Goal: Information Seeking & Learning: Understand process/instructions

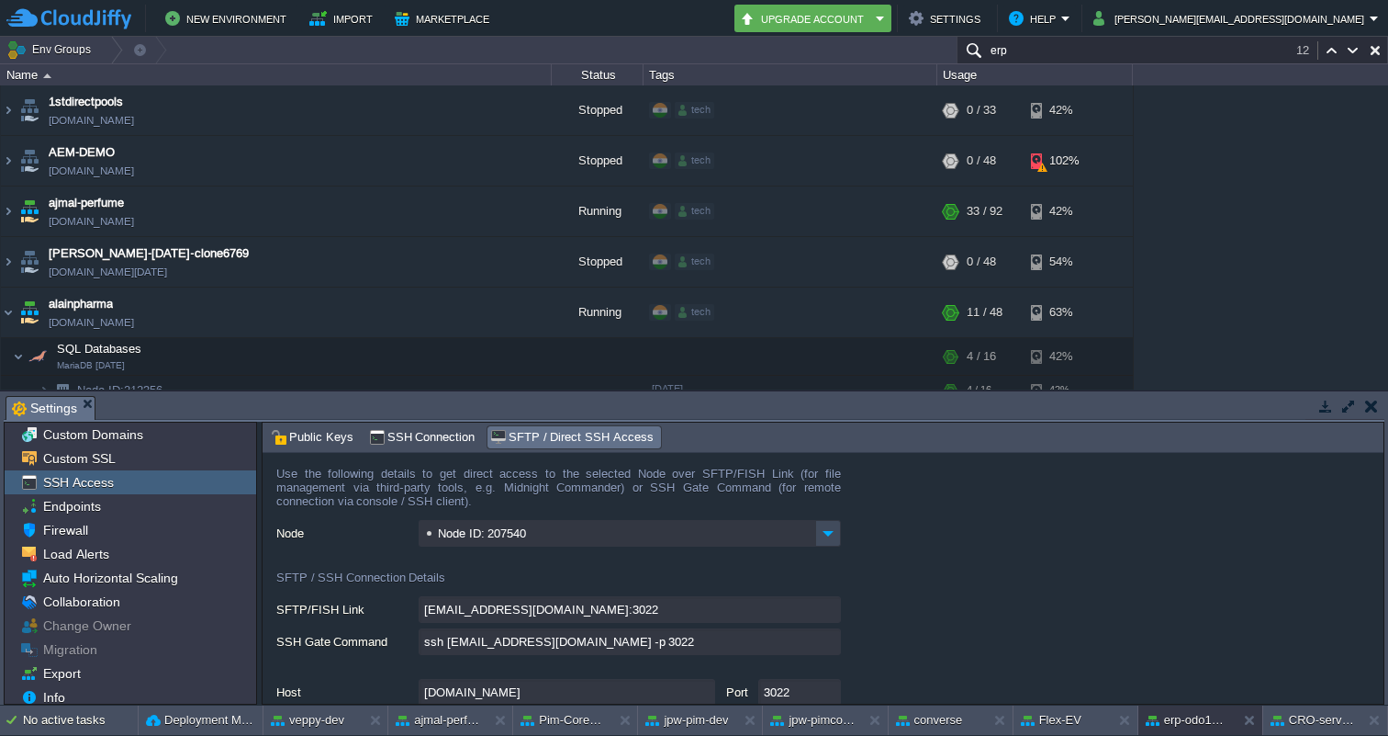
click at [1051, 44] on input "erp" at bounding box center [1173, 50] width 432 height 27
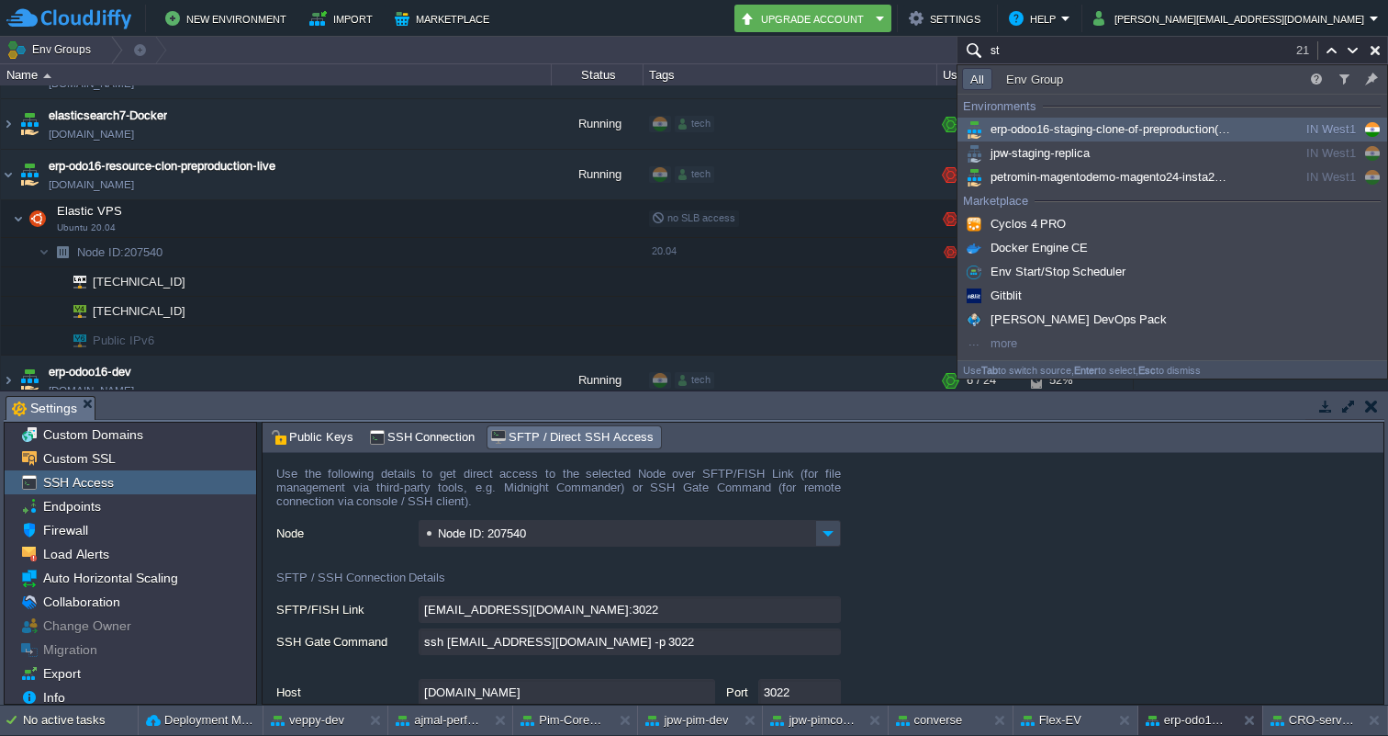
type input "s"
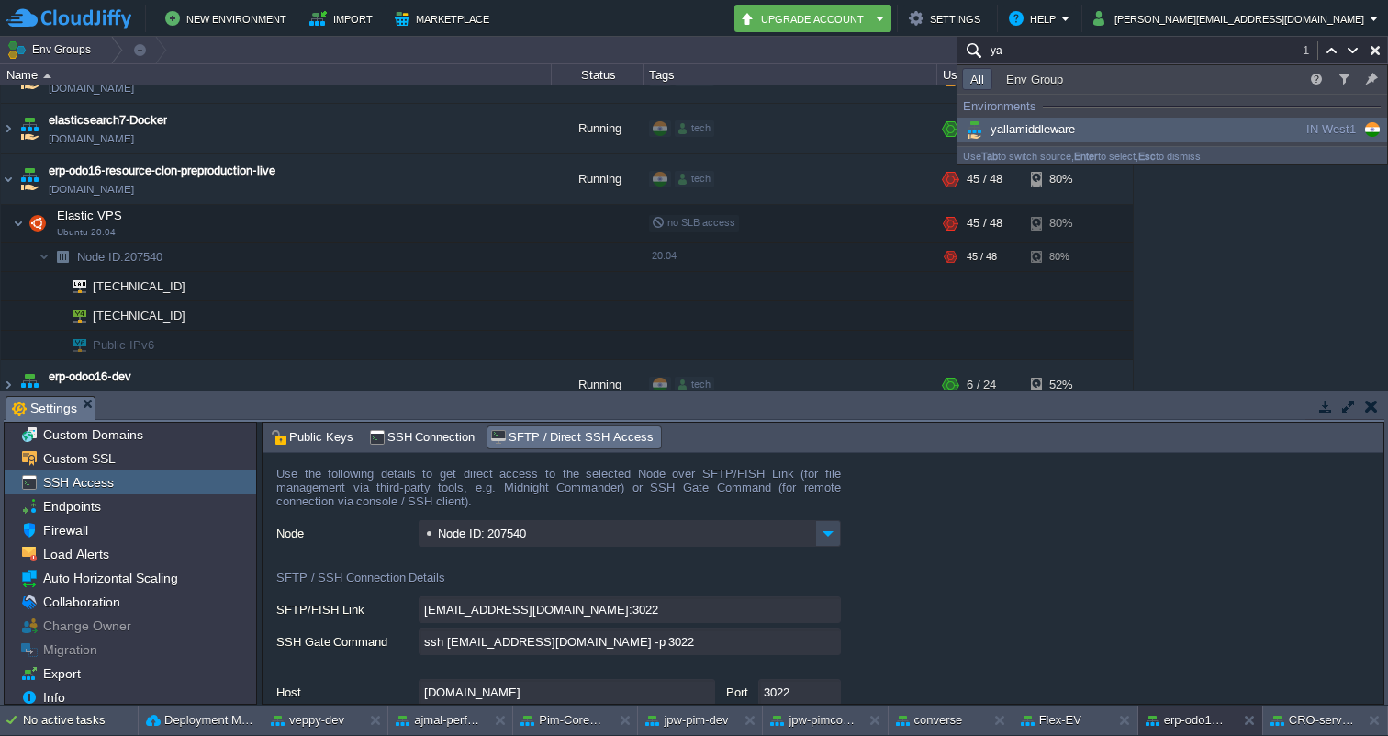
type input "ya"
click at [1084, 132] on div "yallamiddleware" at bounding box center [1100, 129] width 277 height 20
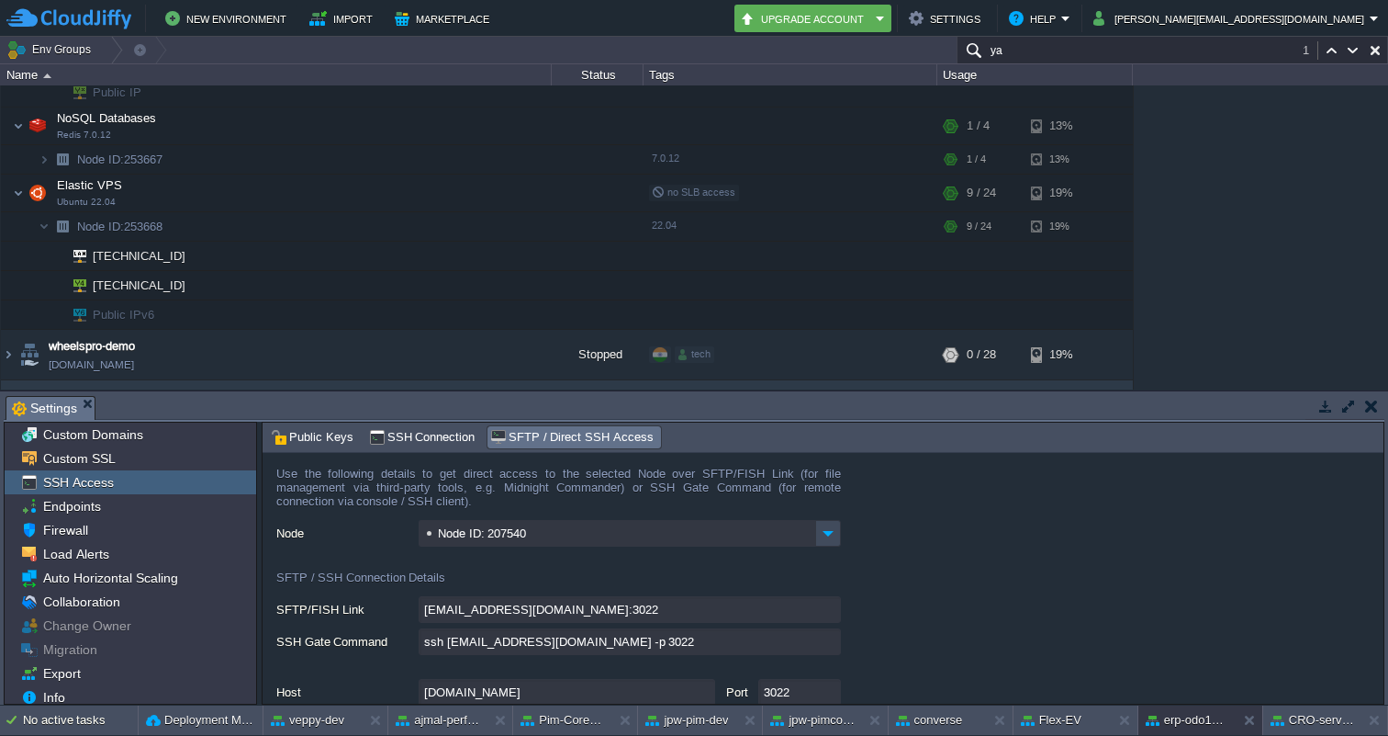
scroll to position [6077, 0]
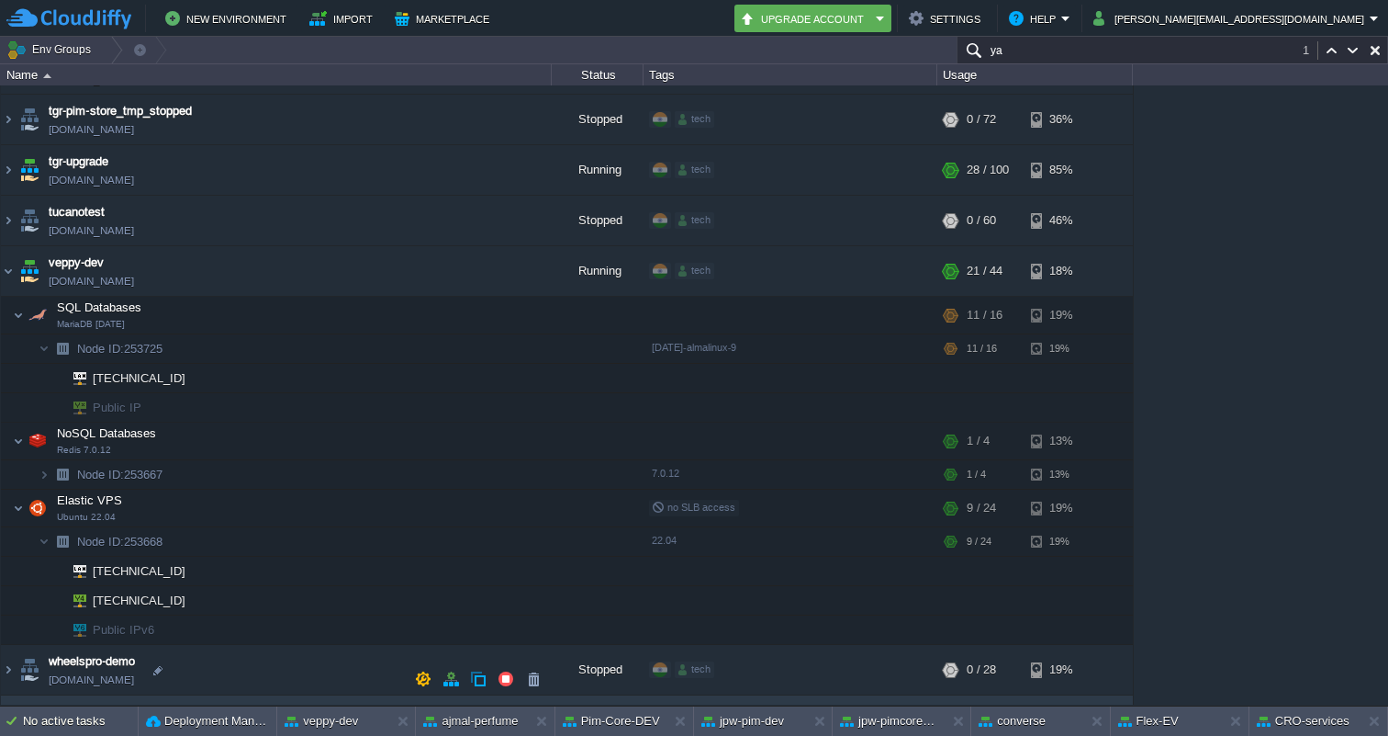
click at [10, 695] on img at bounding box center [8, 720] width 15 height 50
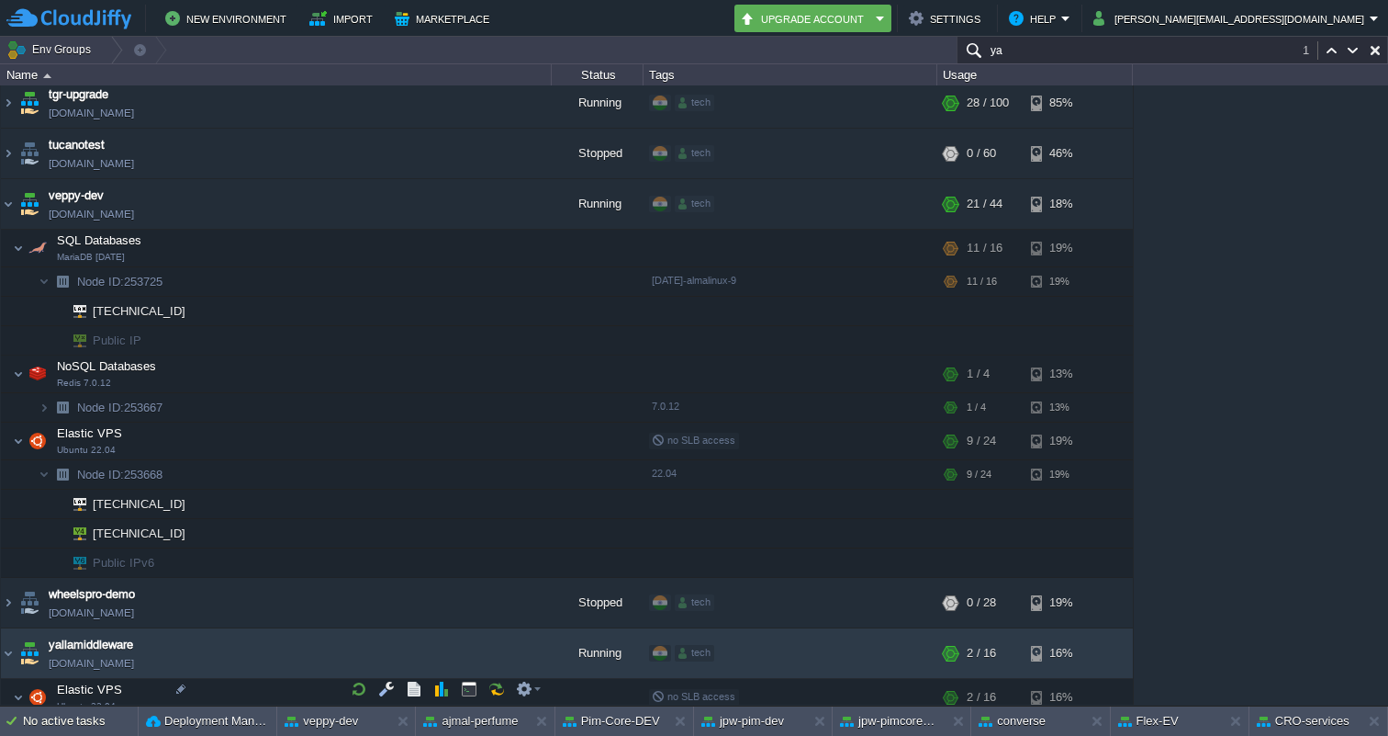
click at [37, 716] on img at bounding box center [26, 724] width 26 height 17
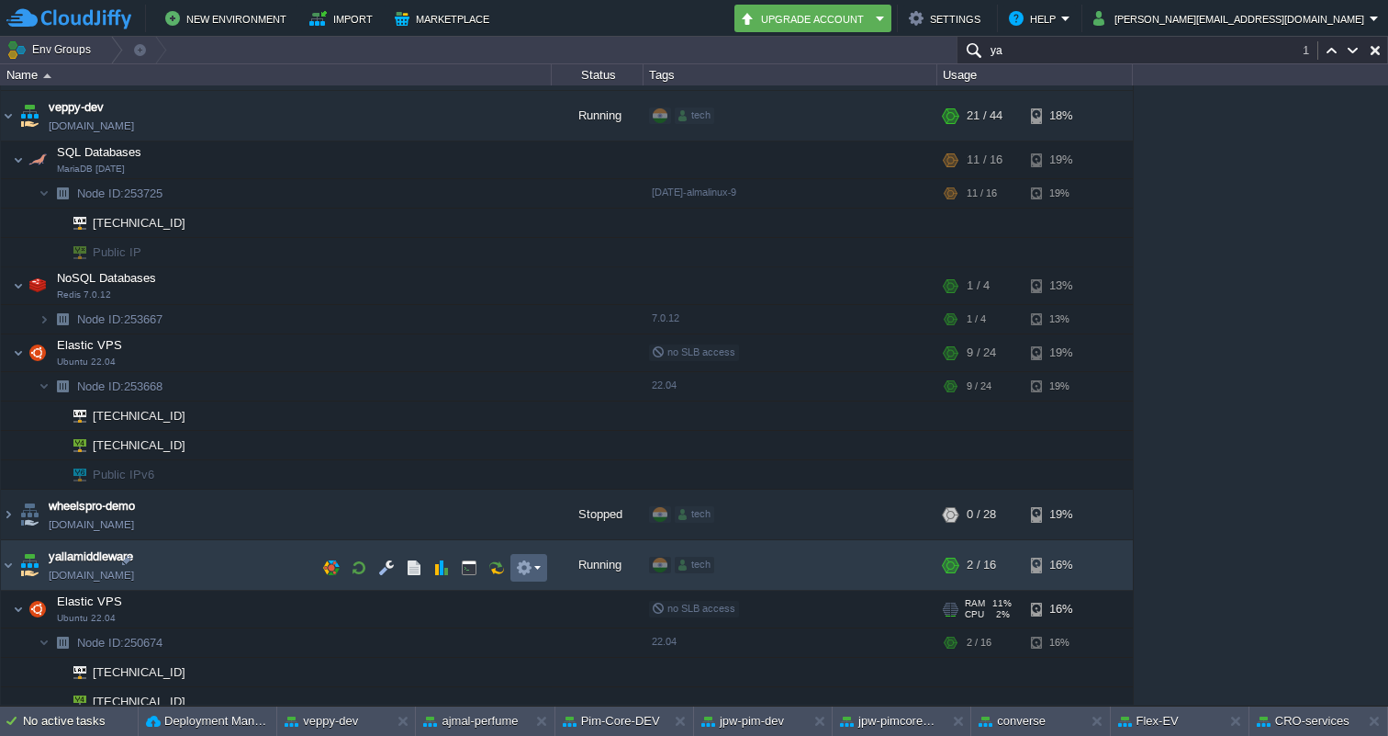
click at [537, 561] on em at bounding box center [528, 567] width 25 height 17
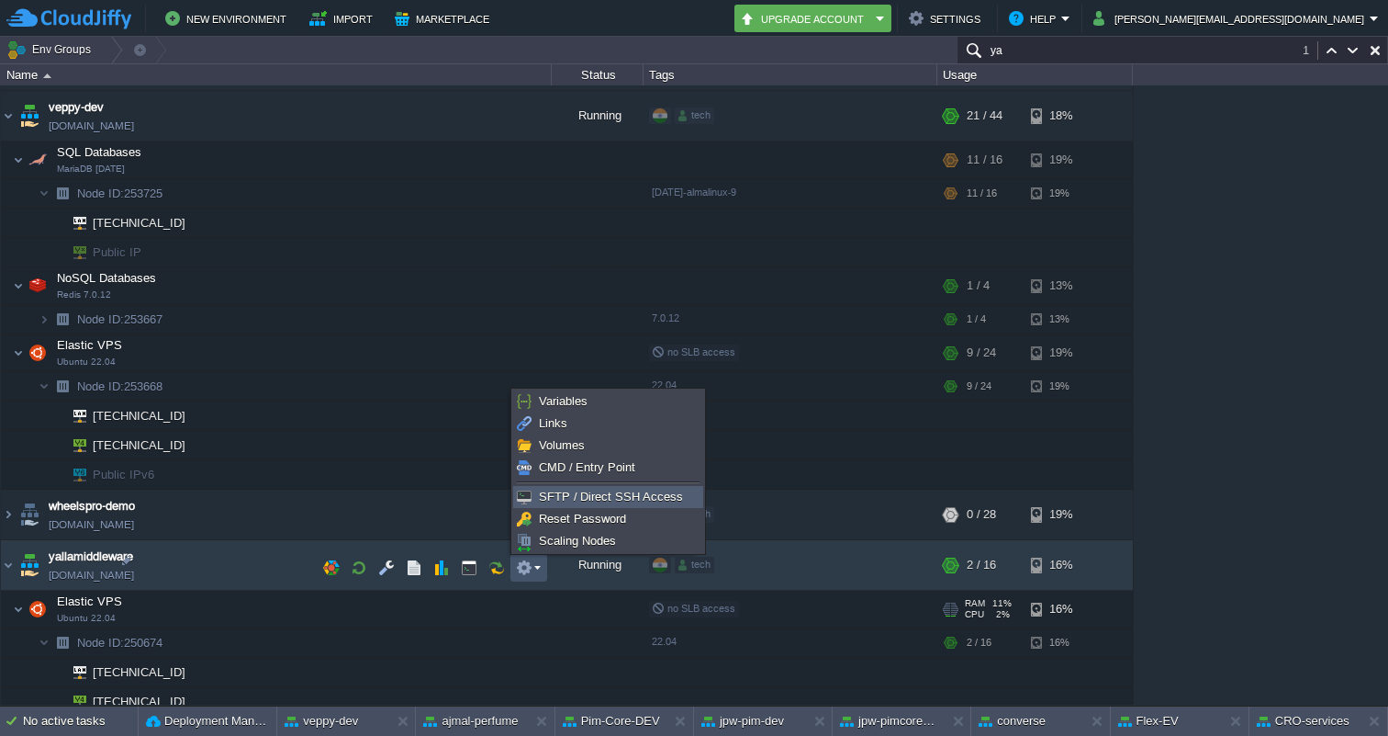
click at [578, 489] on link "SFTP / Direct SSH Access" at bounding box center [608, 497] width 188 height 20
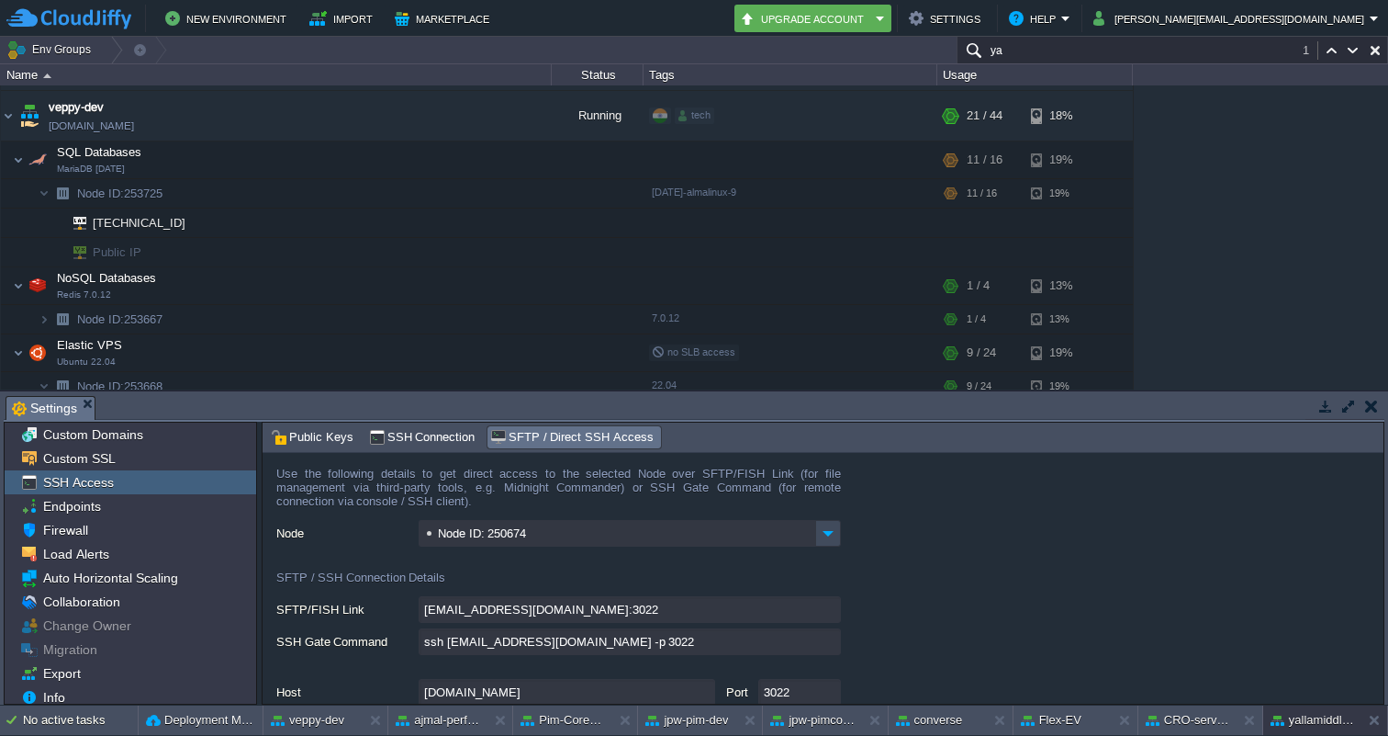
scroll to position [152, 0]
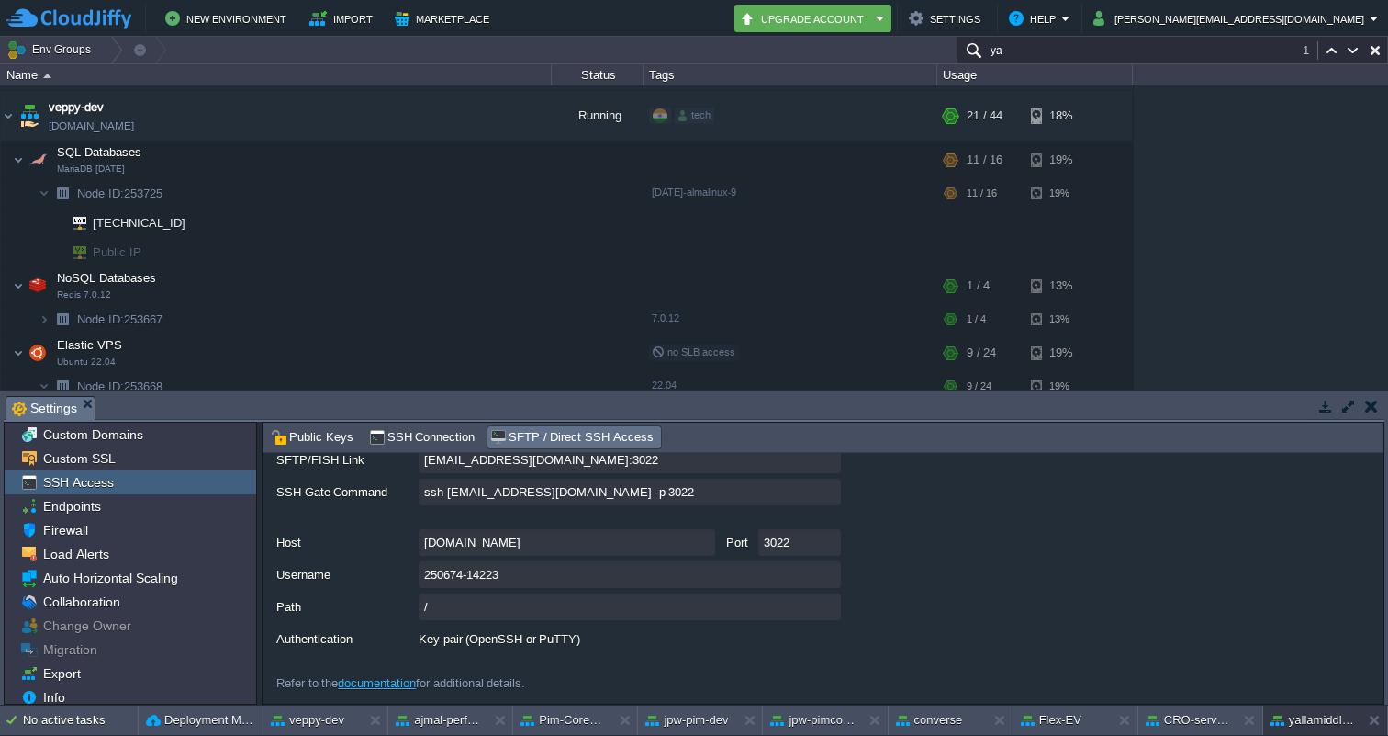
click at [833, 492] on input "ssh [EMAIL_ADDRESS][DOMAIN_NAME] -p 3022" at bounding box center [630, 491] width 422 height 27
type textarea "ssh [EMAIL_ADDRESS][DOMAIN_NAME] -p 3022"
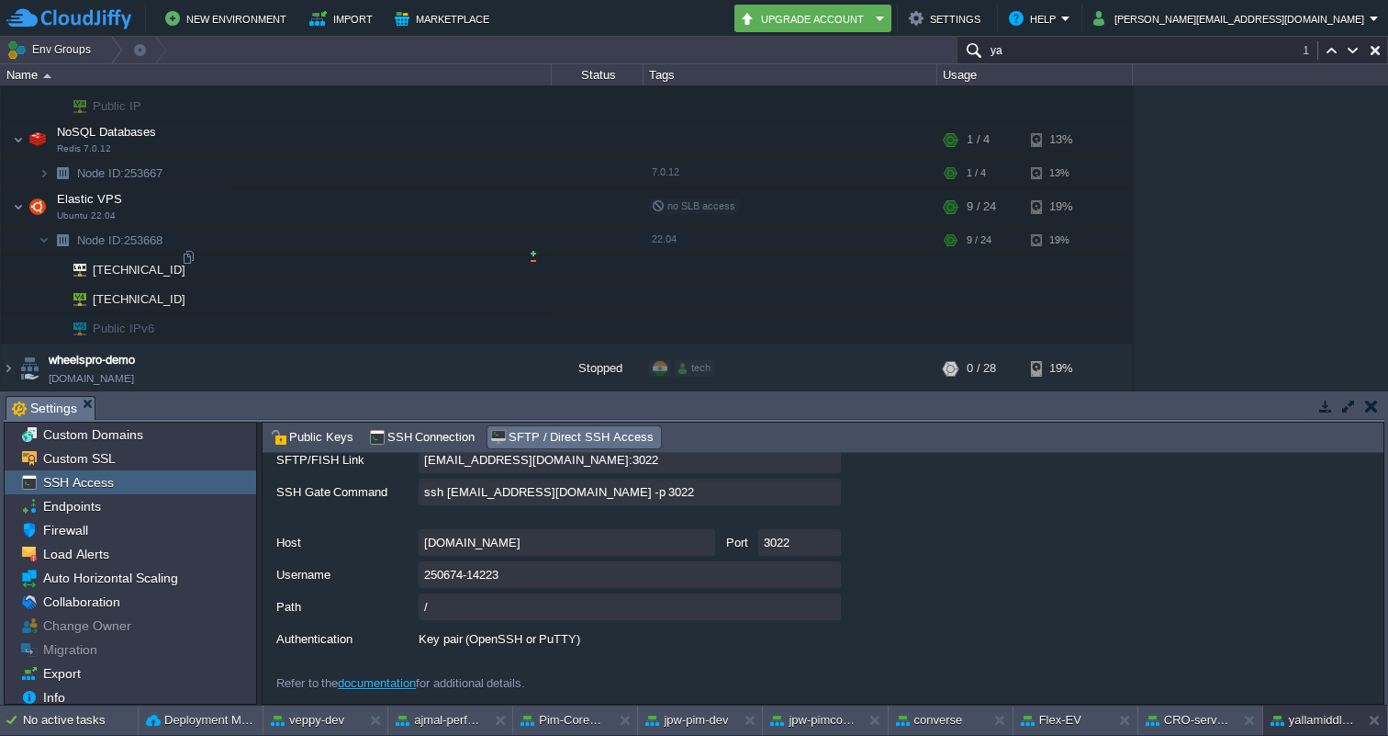
scroll to position [6544, 0]
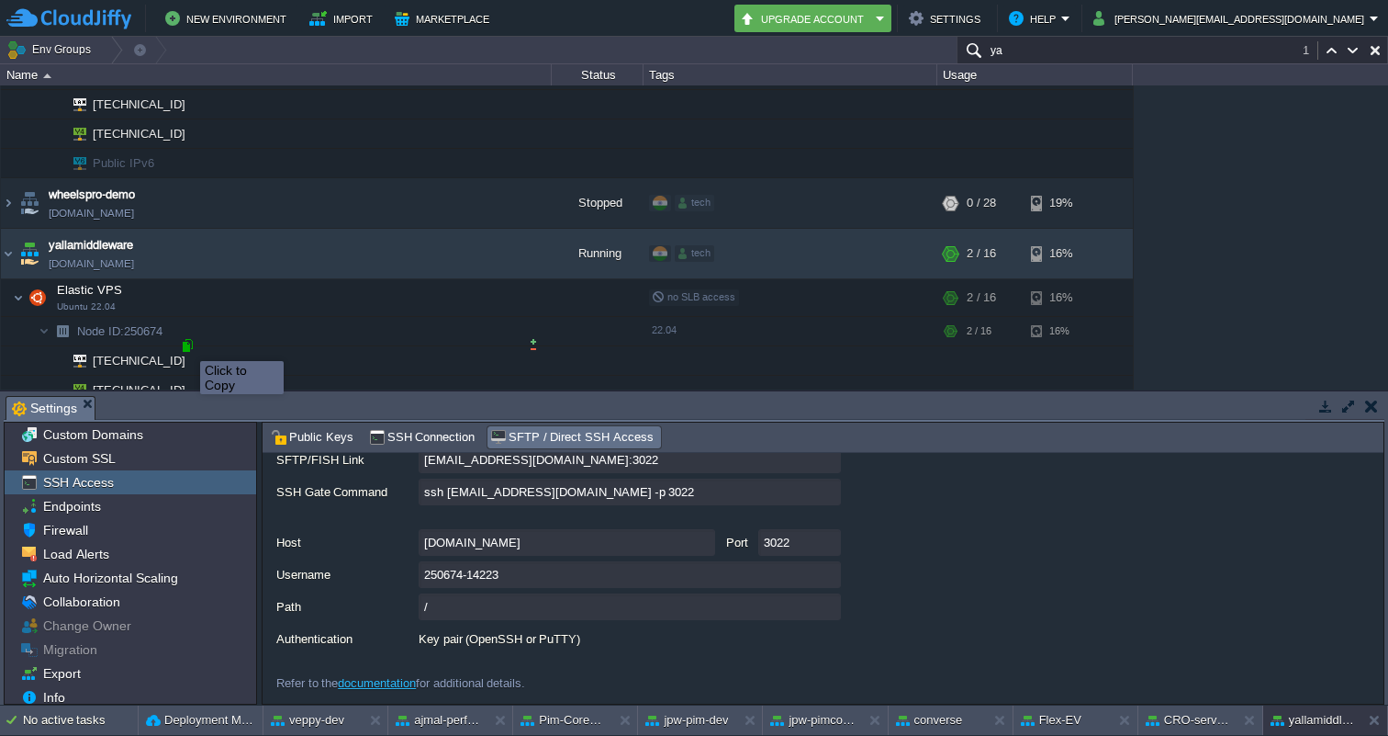
click at [186, 344] on div at bounding box center [187, 345] width 17 height 17
type input "[TECHNICAL_ID]"
click at [1046, 60] on input "ya" at bounding box center [1173, 50] width 432 height 27
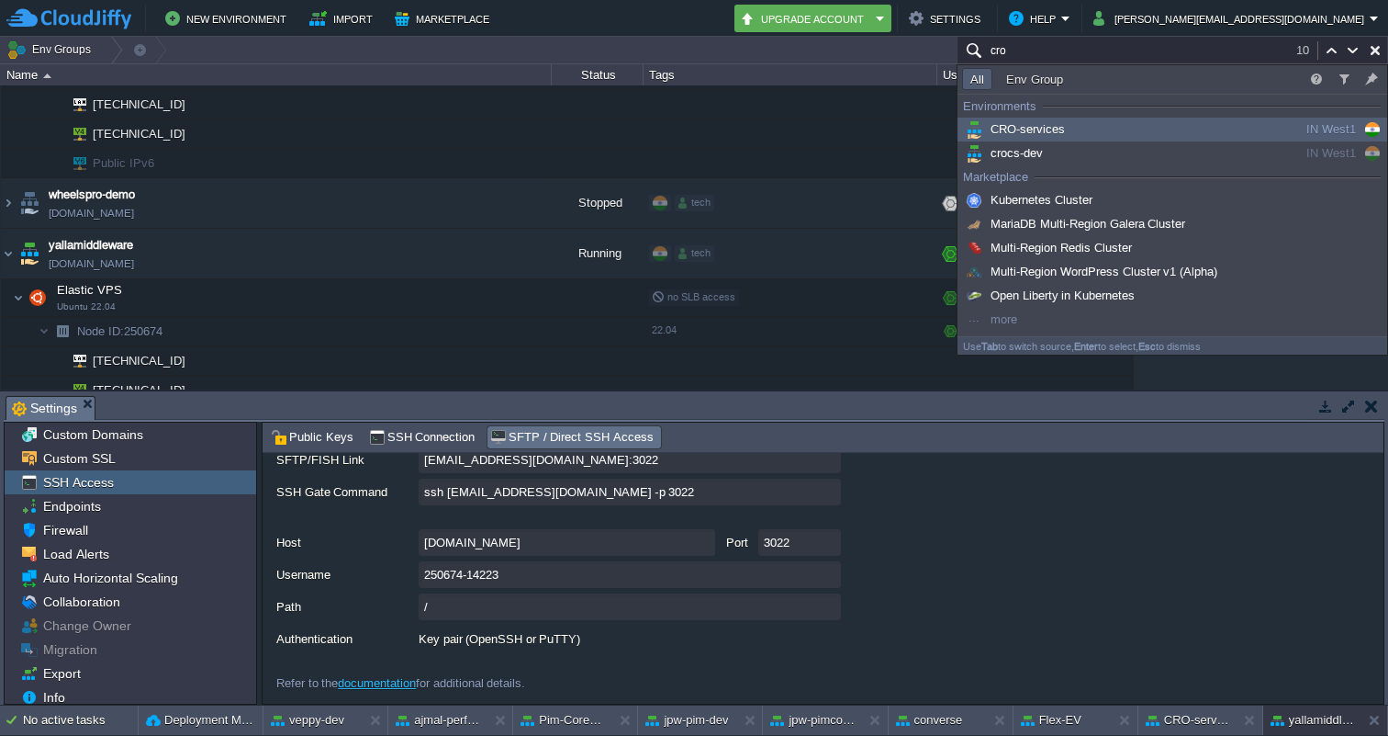
type input "cro"
click at [1030, 135] on span "CRO-services" at bounding box center [1013, 129] width 103 height 14
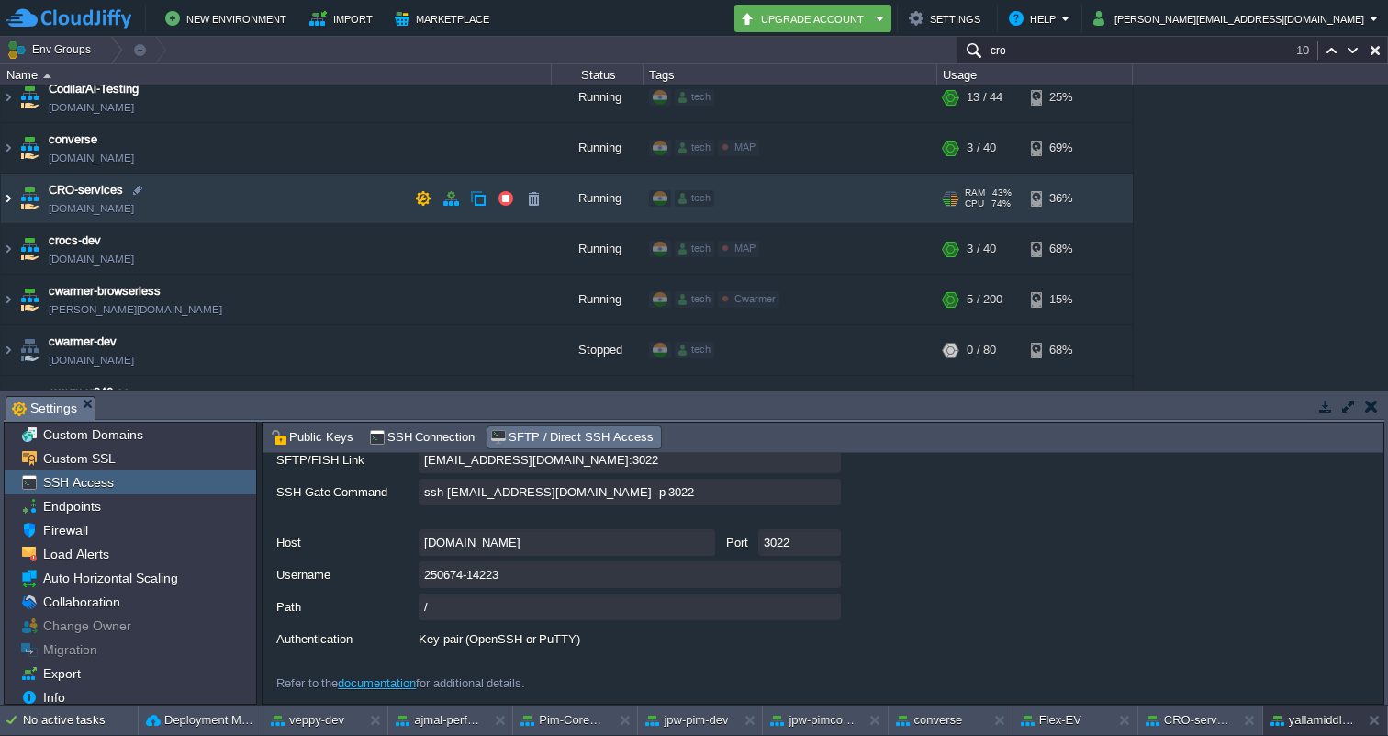
click at [7, 197] on img at bounding box center [8, 199] width 15 height 50
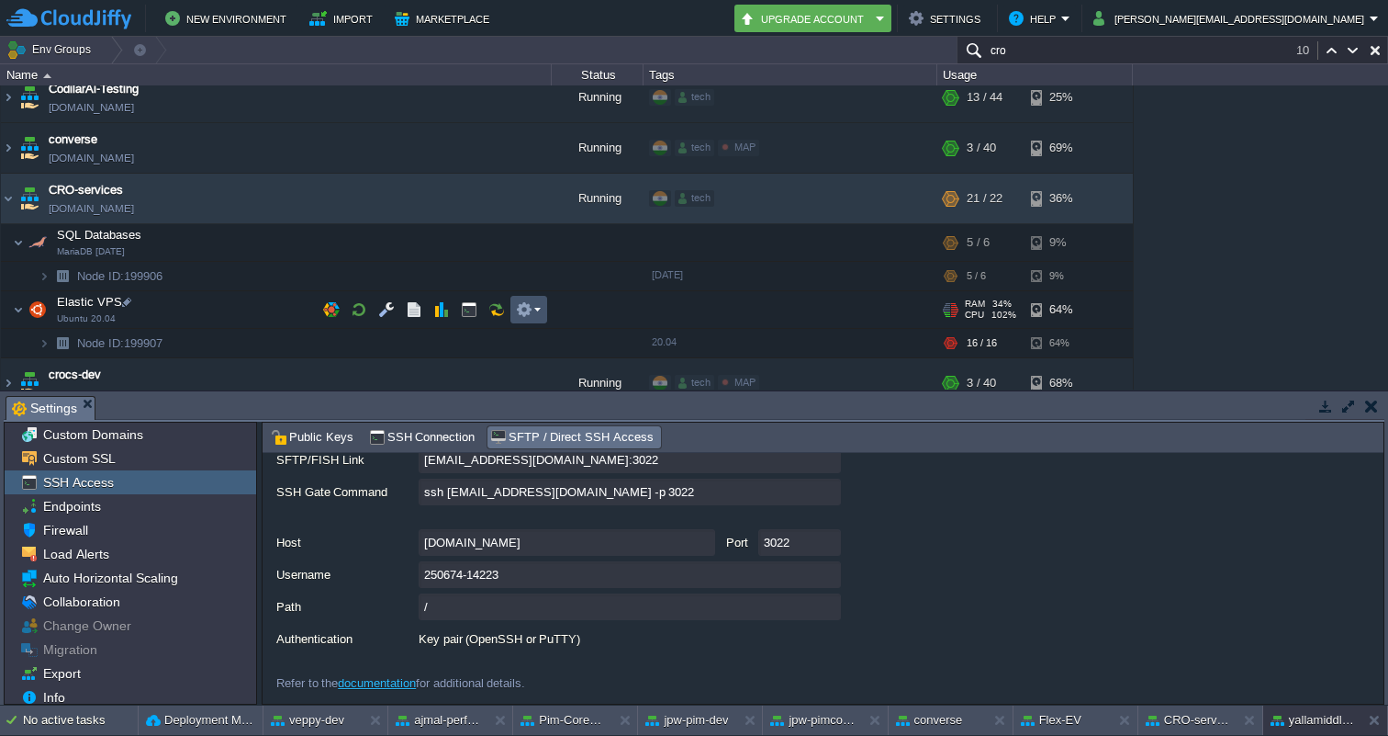
click at [529, 306] on button "button" at bounding box center [524, 309] width 17 height 17
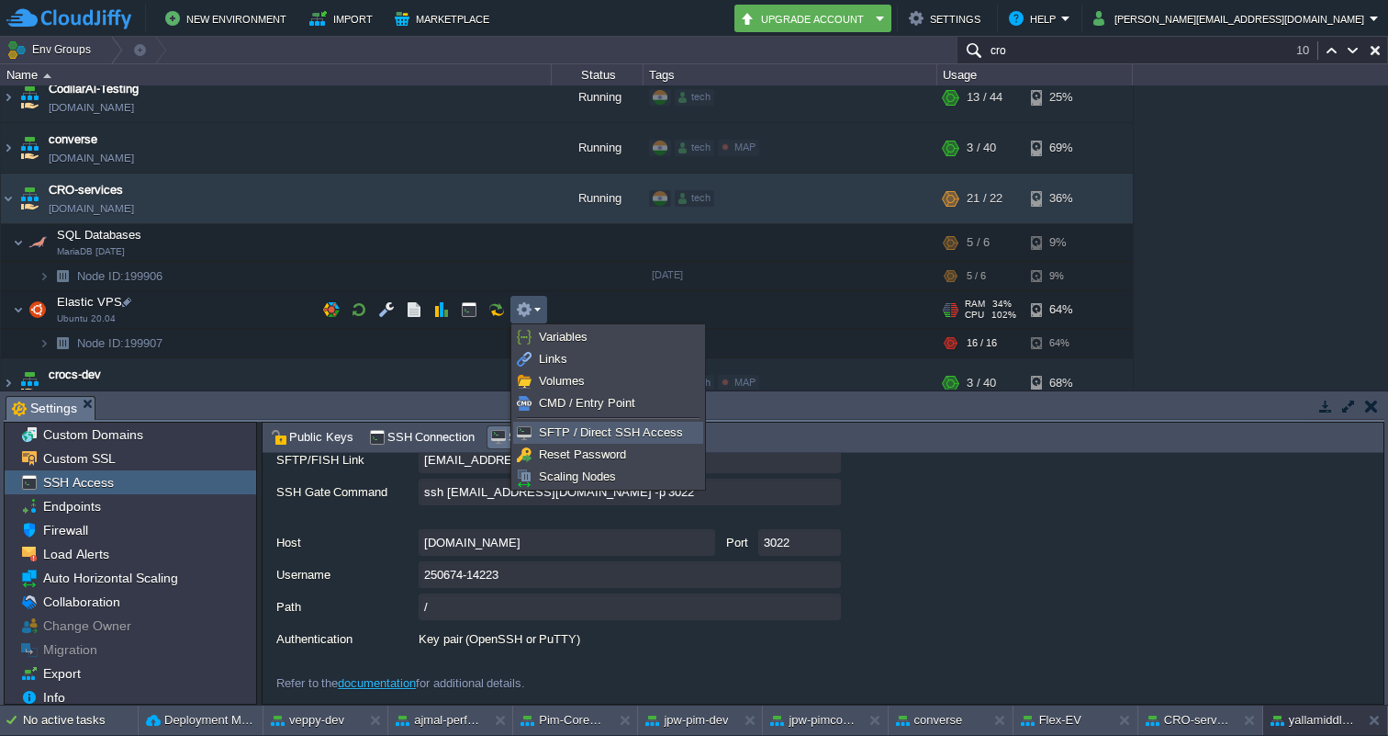
click at [563, 434] on span "SFTP / Direct SSH Access" at bounding box center [611, 432] width 144 height 14
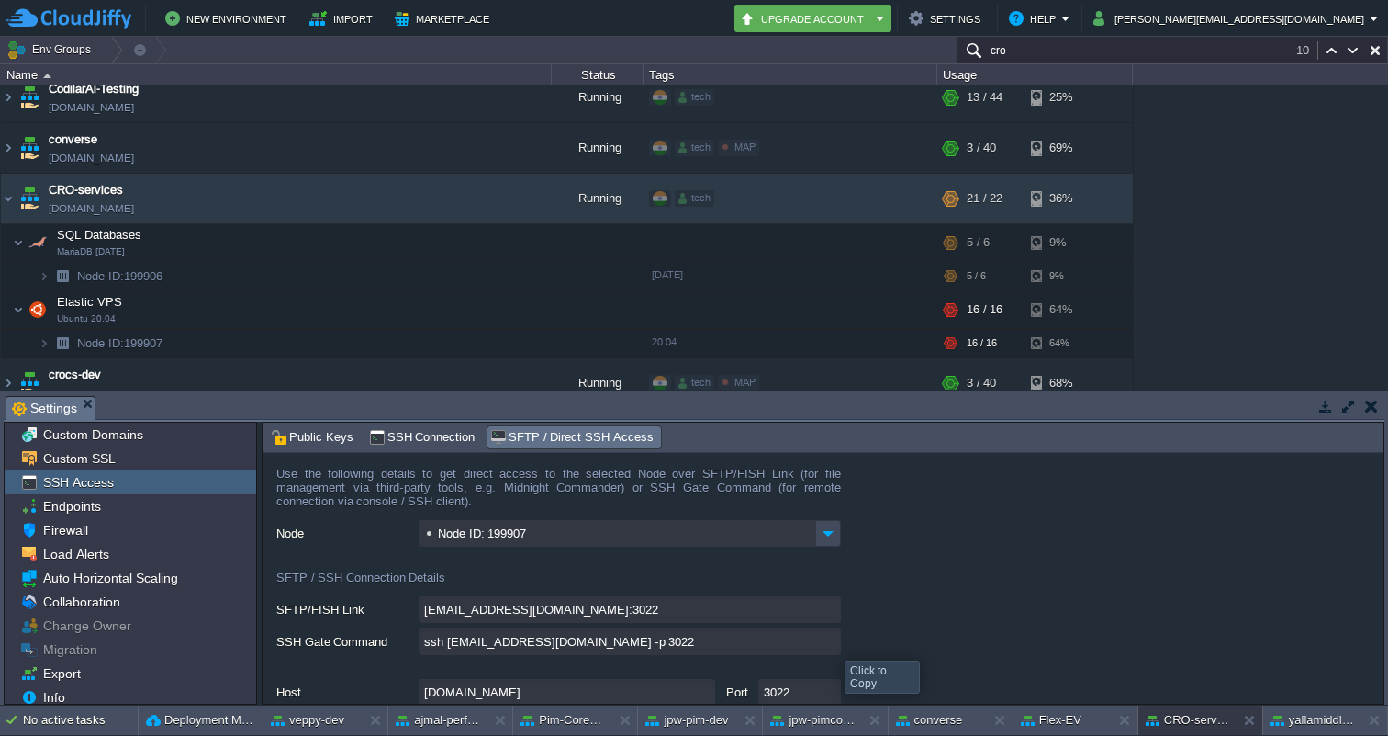
click at [831, 644] on input "ssh [EMAIL_ADDRESS][DOMAIN_NAME] -p 3022" at bounding box center [630, 641] width 422 height 27
type textarea "ssh [EMAIL_ADDRESS][DOMAIN_NAME] -p 3022"
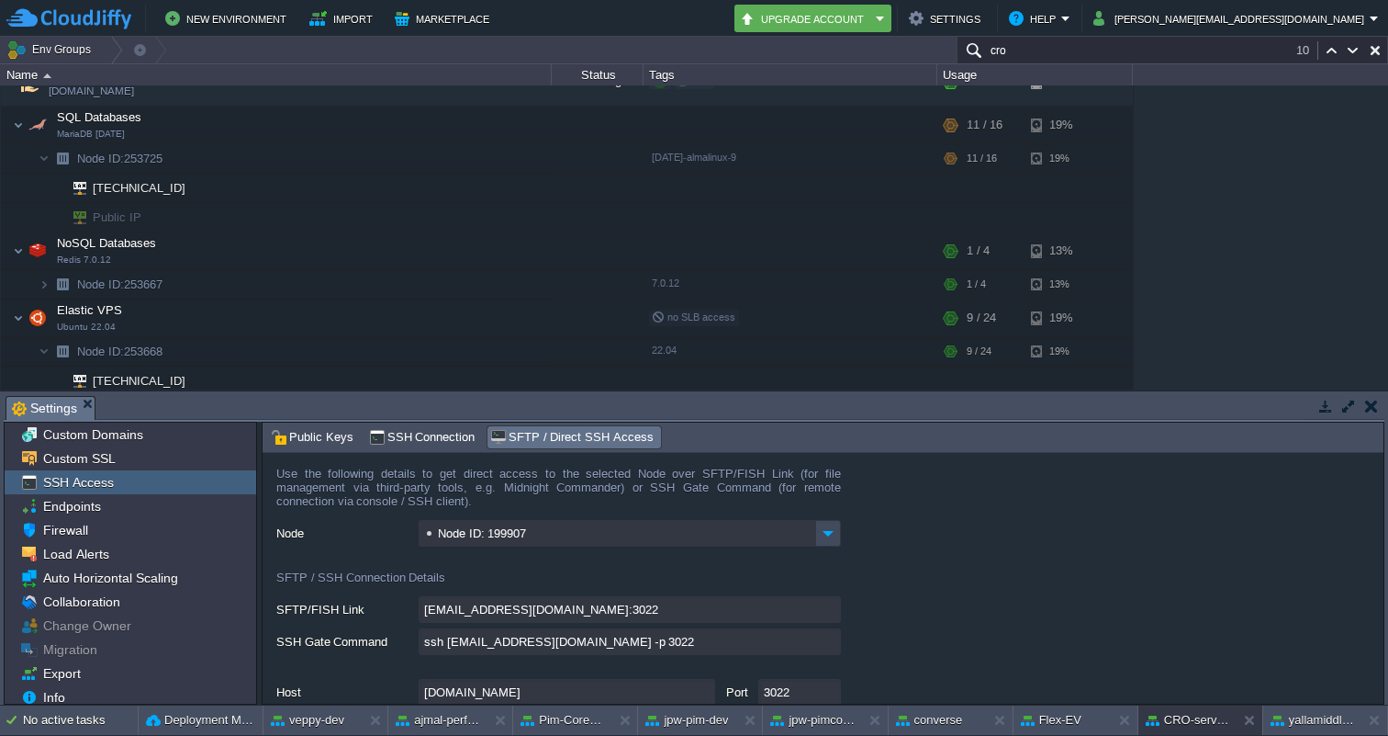
scroll to position [6644, 0]
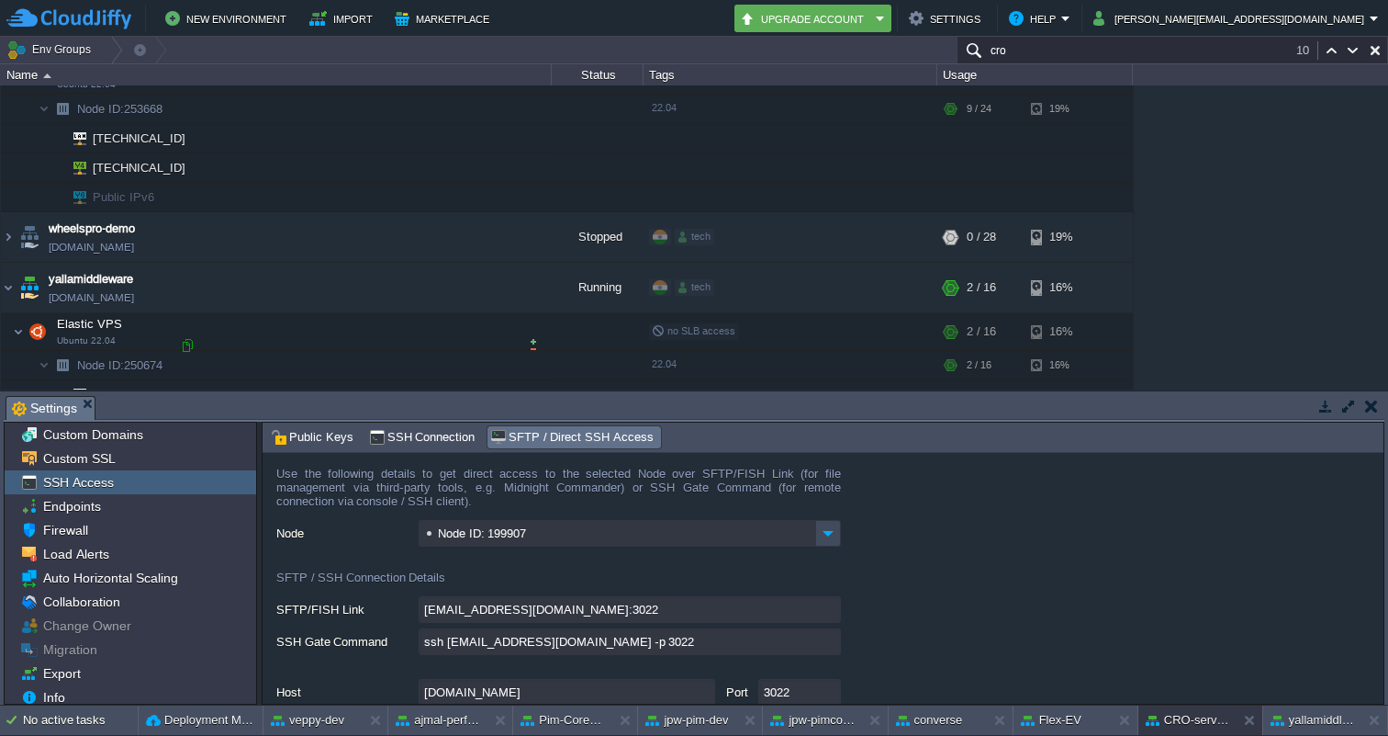
click at [185, 340] on div at bounding box center [187, 345] width 17 height 17
